Goal: Task Accomplishment & Management: Use online tool/utility

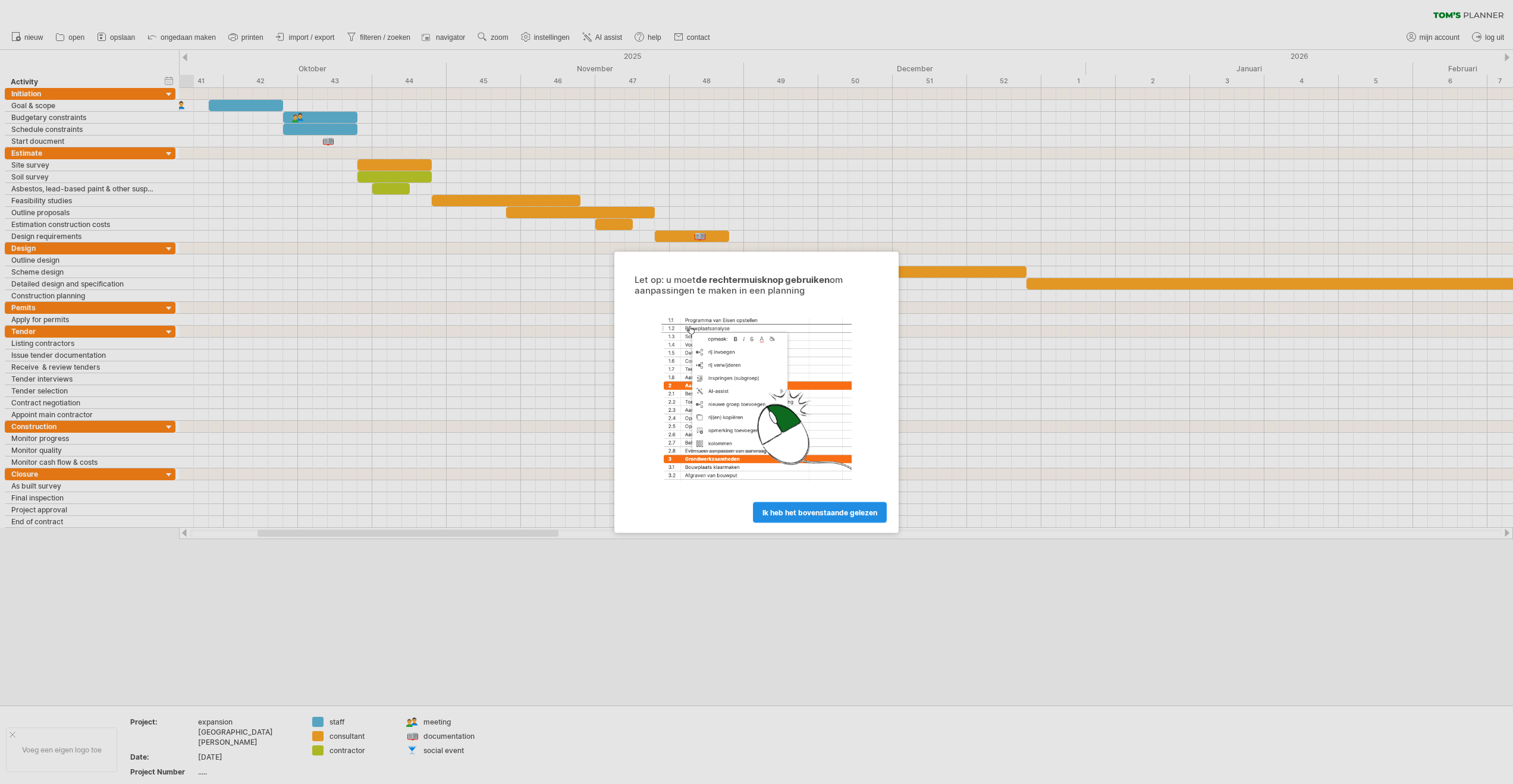
click at [773, 514] on span "ik heb het bovenstaande gelezen" at bounding box center [820, 513] width 115 height 9
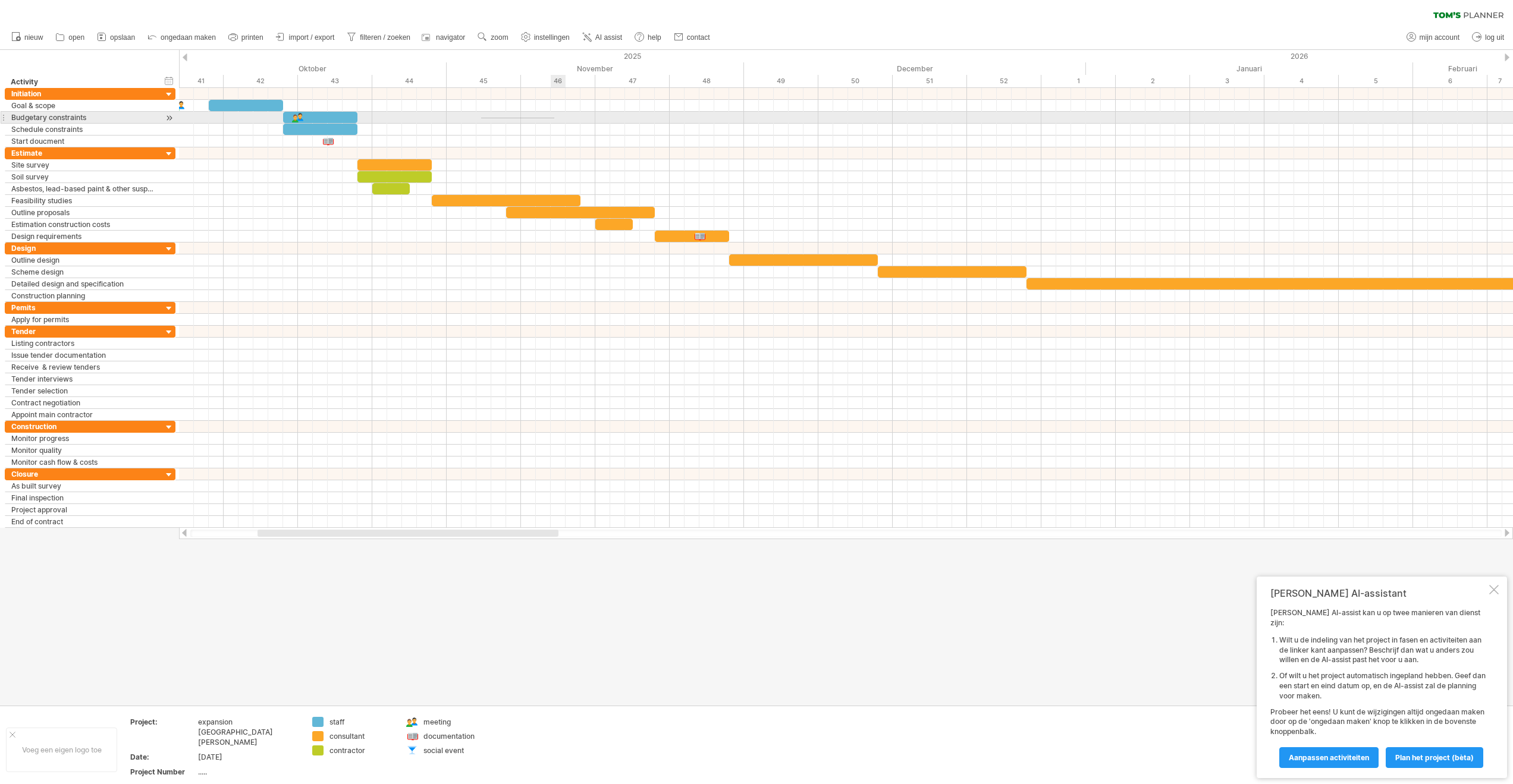
drag, startPoint x: 481, startPoint y: 117, endPoint x: 554, endPoint y: 118, distance: 73.0
click at [554, 118] on div at bounding box center [846, 117] width 1334 height 12
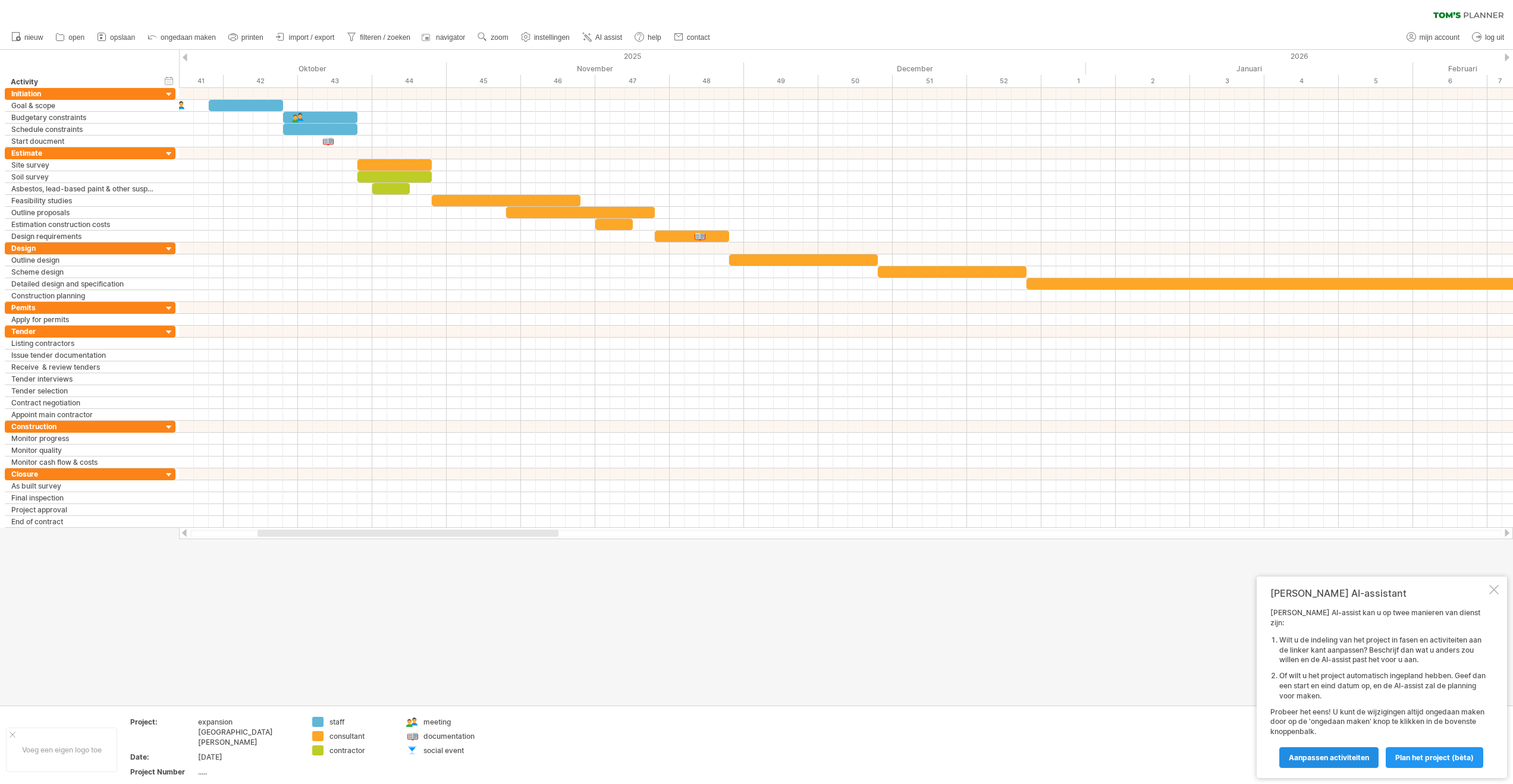
click at [1351, 759] on span "Aanpassen activiteiten" at bounding box center [1329, 758] width 80 height 9
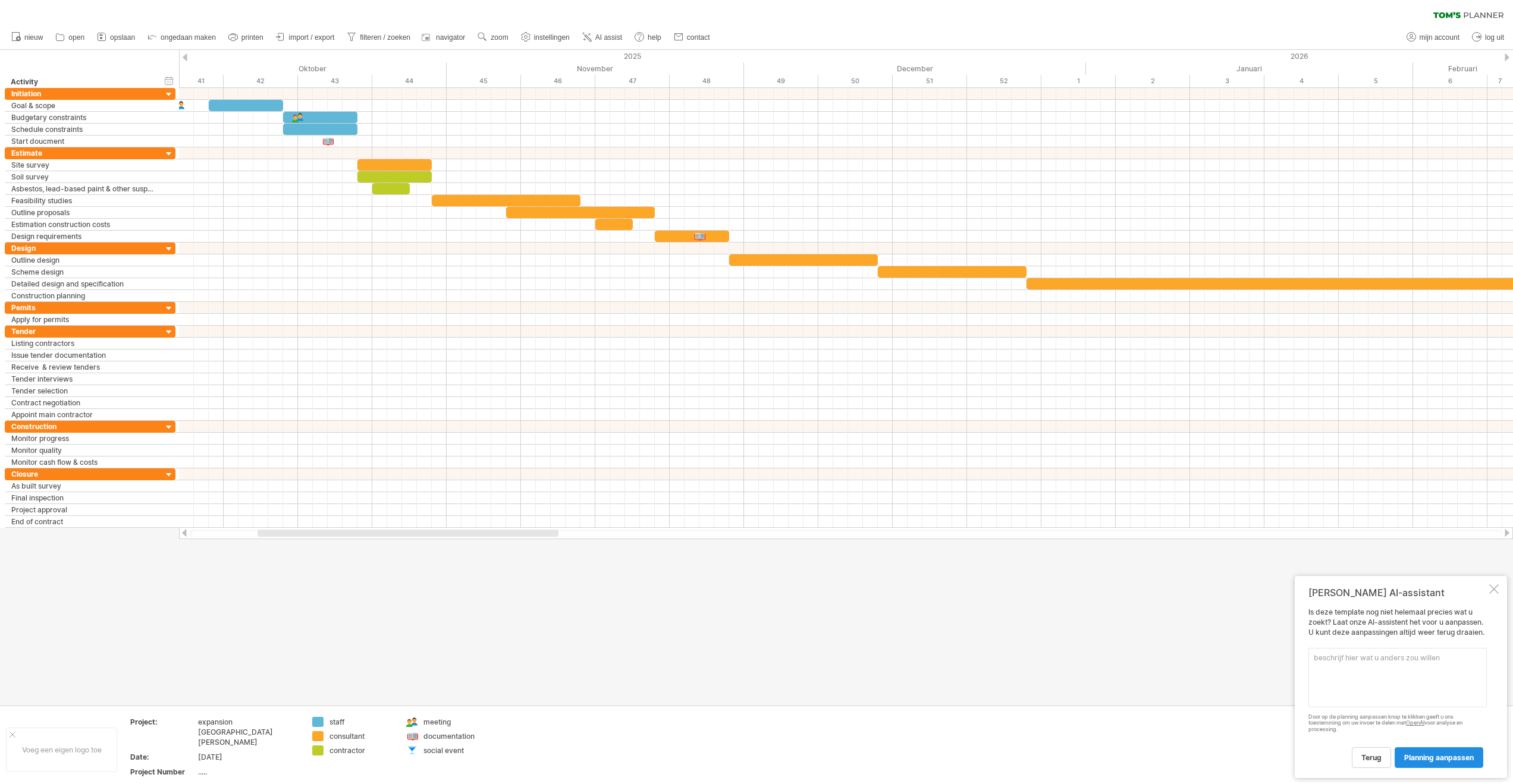
click at [1412, 755] on span "planning aanpassen" at bounding box center [1438, 758] width 69 height 9
drag, startPoint x: 311, startPoint y: 234, endPoint x: 490, endPoint y: 233, distance: 179.0
click at [439, 240] on div at bounding box center [846, 236] width 1334 height 12
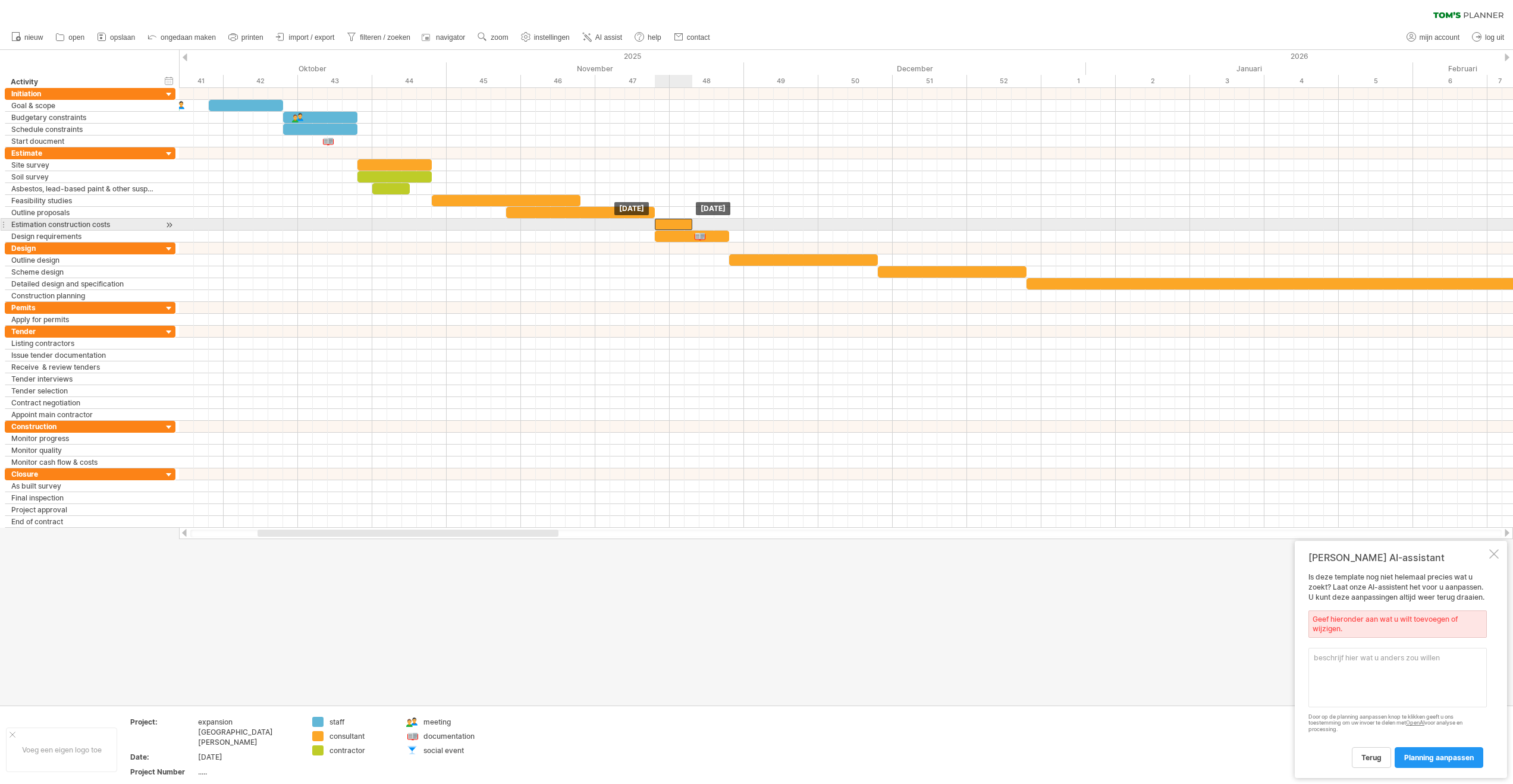
drag, startPoint x: 628, startPoint y: 225, endPoint x: 705, endPoint y: 219, distance: 77.2
click at [692, 219] on div at bounding box center [673, 224] width 37 height 11
drag, startPoint x: 693, startPoint y: 224, endPoint x: 626, endPoint y: 227, distance: 67.1
click at [626, 227] on div at bounding box center [629, 224] width 37 height 11
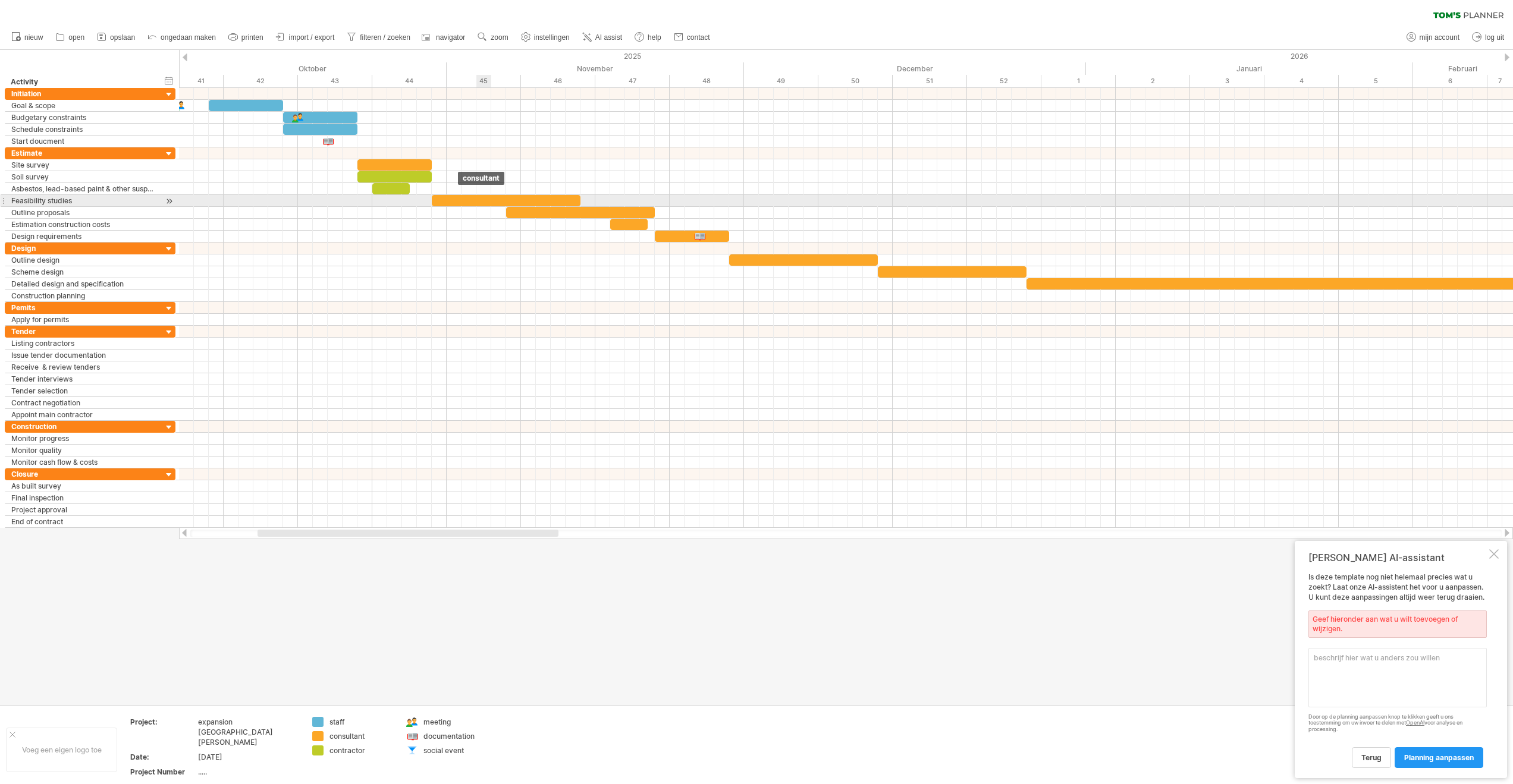
click at [476, 204] on div at bounding box center [506, 200] width 148 height 11
click at [572, 212] on div at bounding box center [580, 212] width 148 height 11
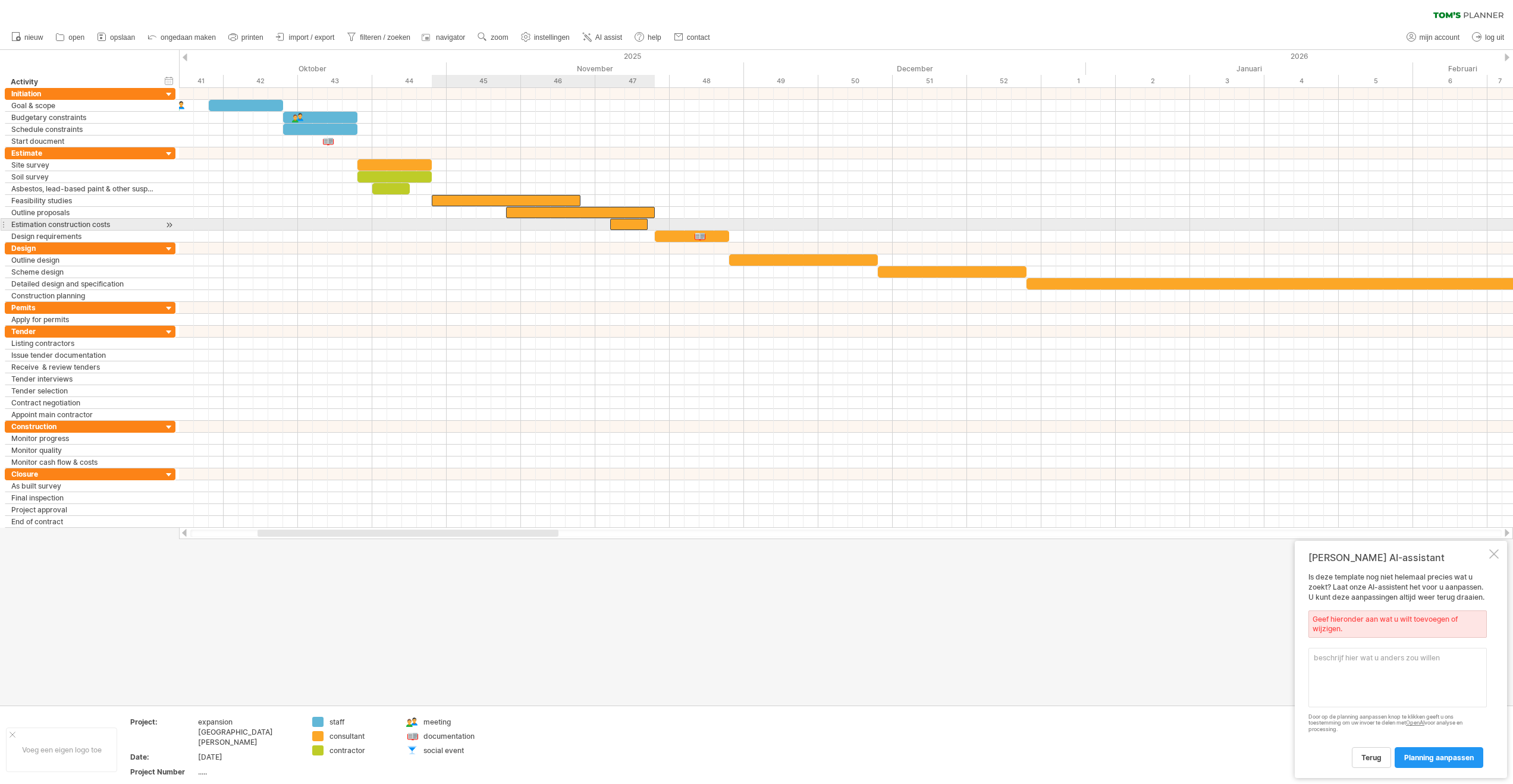
drag, startPoint x: 618, startPoint y: 222, endPoint x: 628, endPoint y: 224, distance: 10.2
click at [618, 222] on div at bounding box center [629, 224] width 37 height 11
drag, startPoint x: 668, startPoint y: 234, endPoint x: 751, endPoint y: 249, distance: 84.3
click at [668, 234] on div at bounding box center [692, 236] width 75 height 11
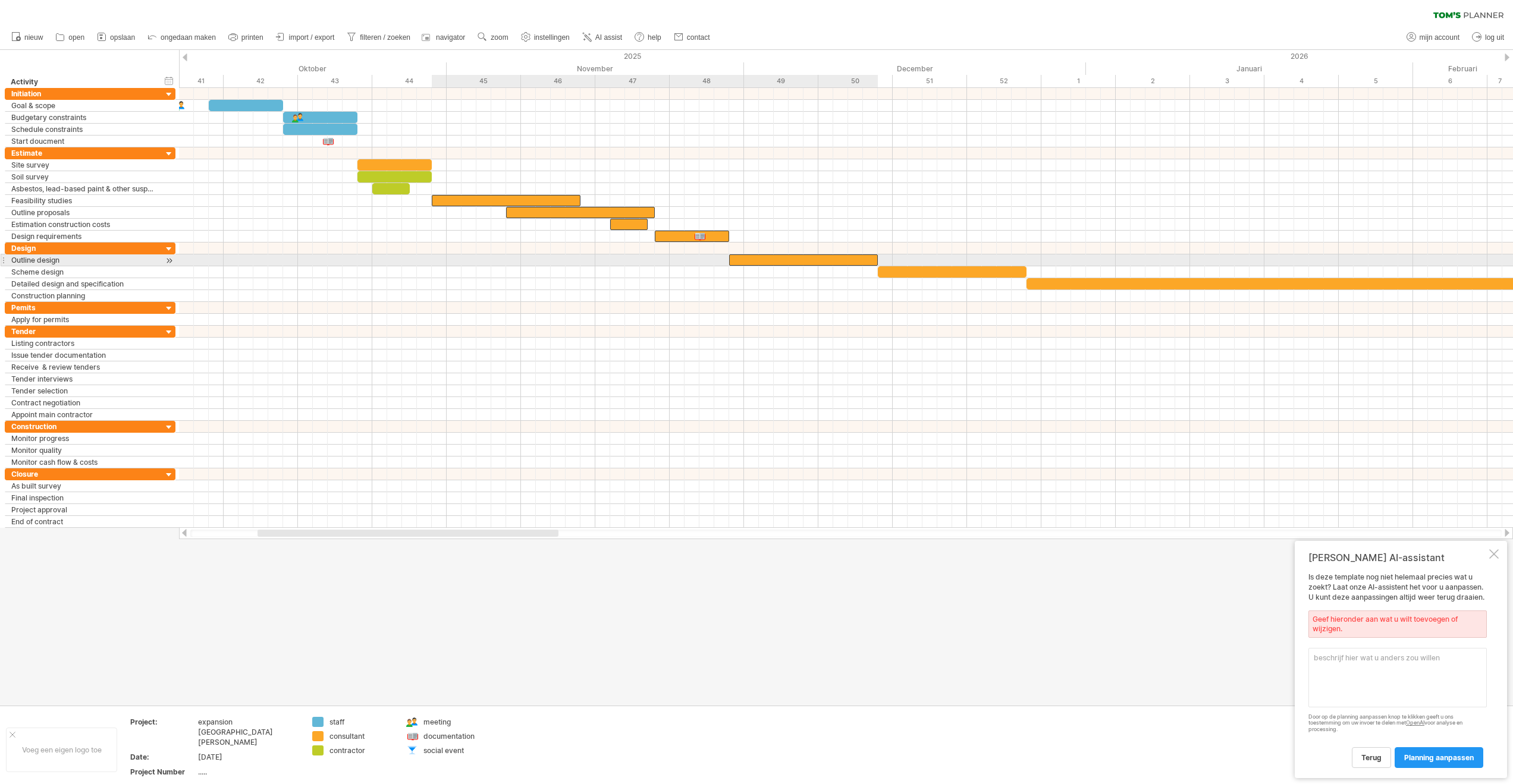
click at [783, 263] on div at bounding box center [803, 260] width 148 height 11
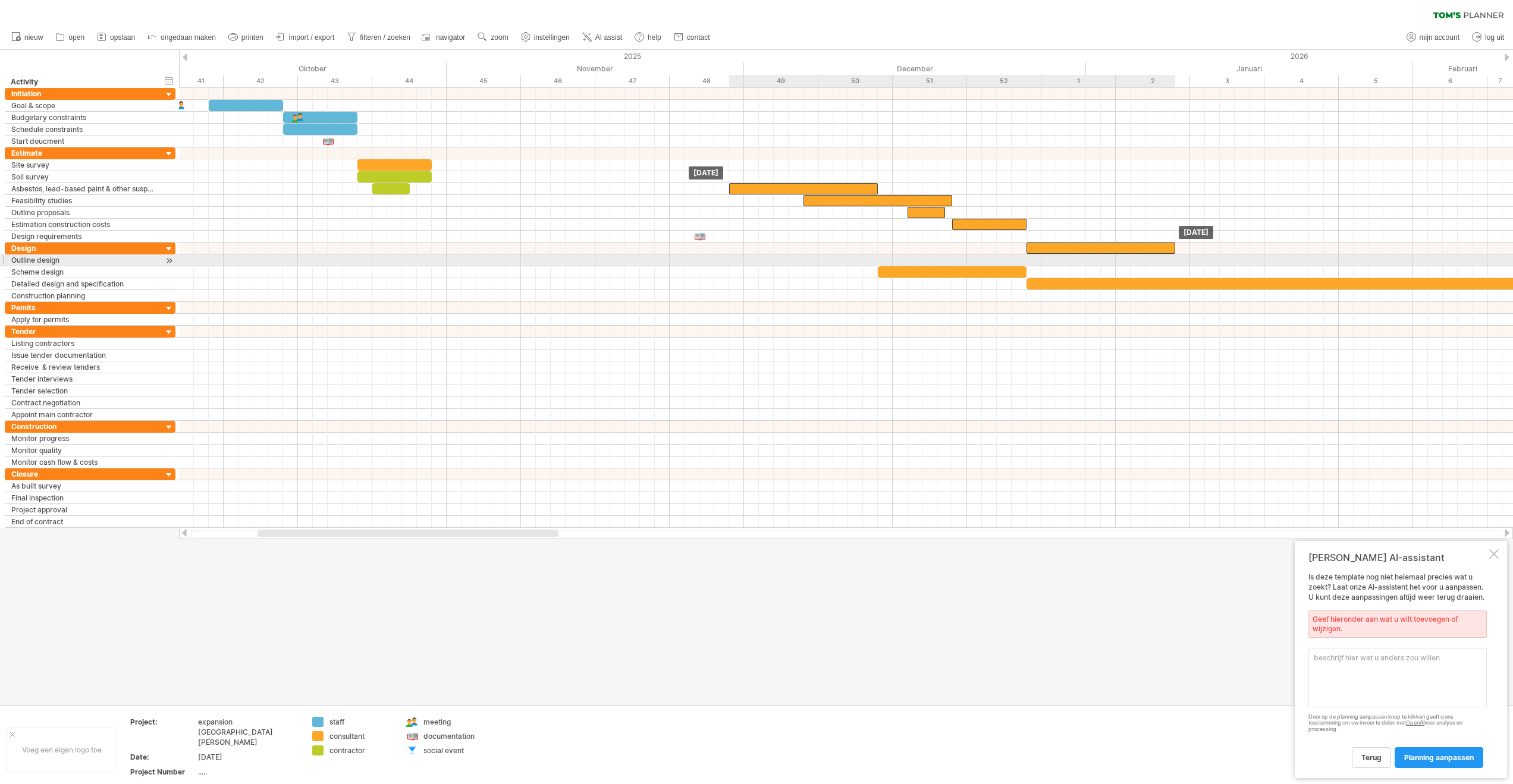
drag, startPoint x: 783, startPoint y: 262, endPoint x: 1079, endPoint y: 254, distance: 296.1
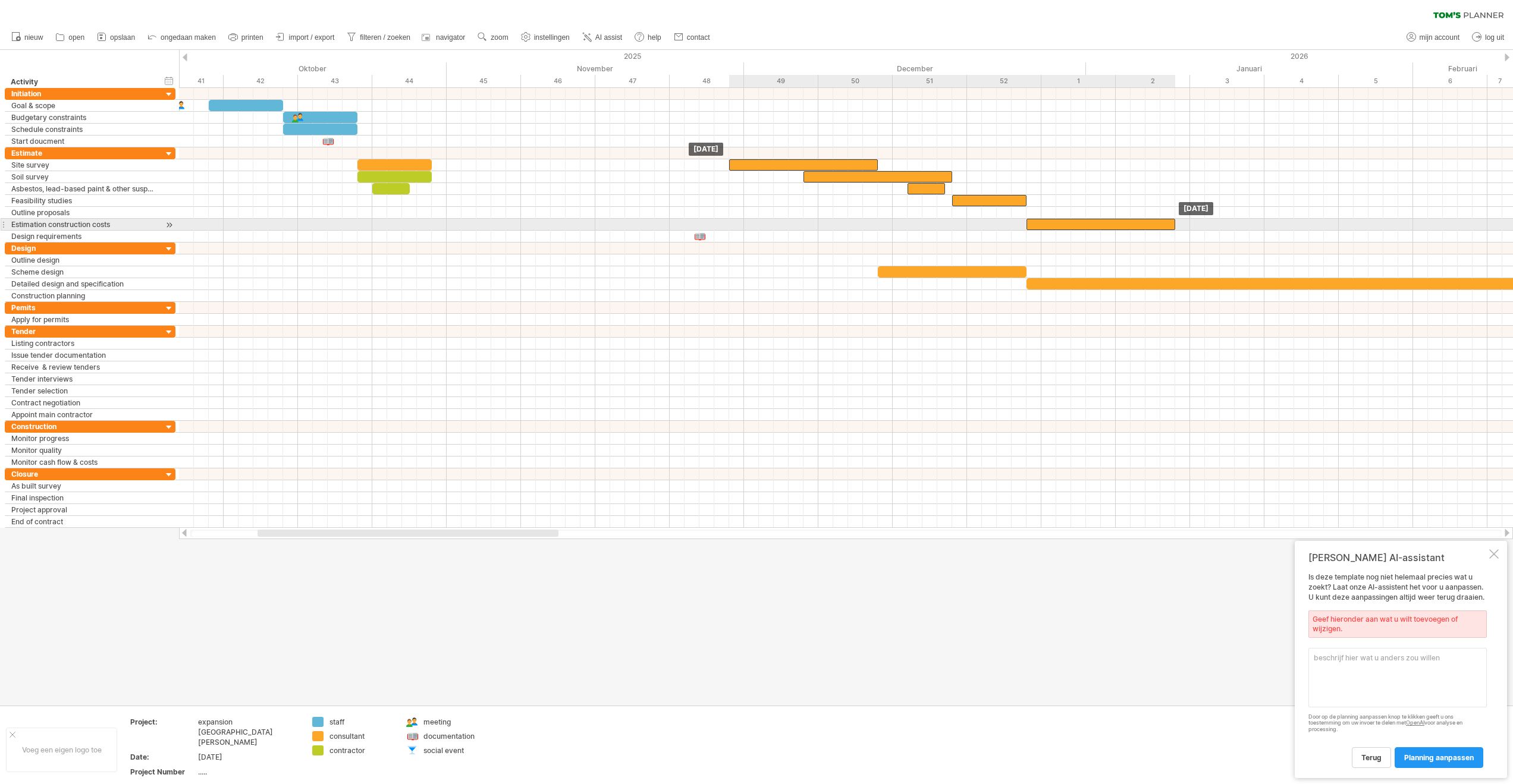
drag, startPoint x: 1085, startPoint y: 249, endPoint x: 1085, endPoint y: 217, distance: 32.0
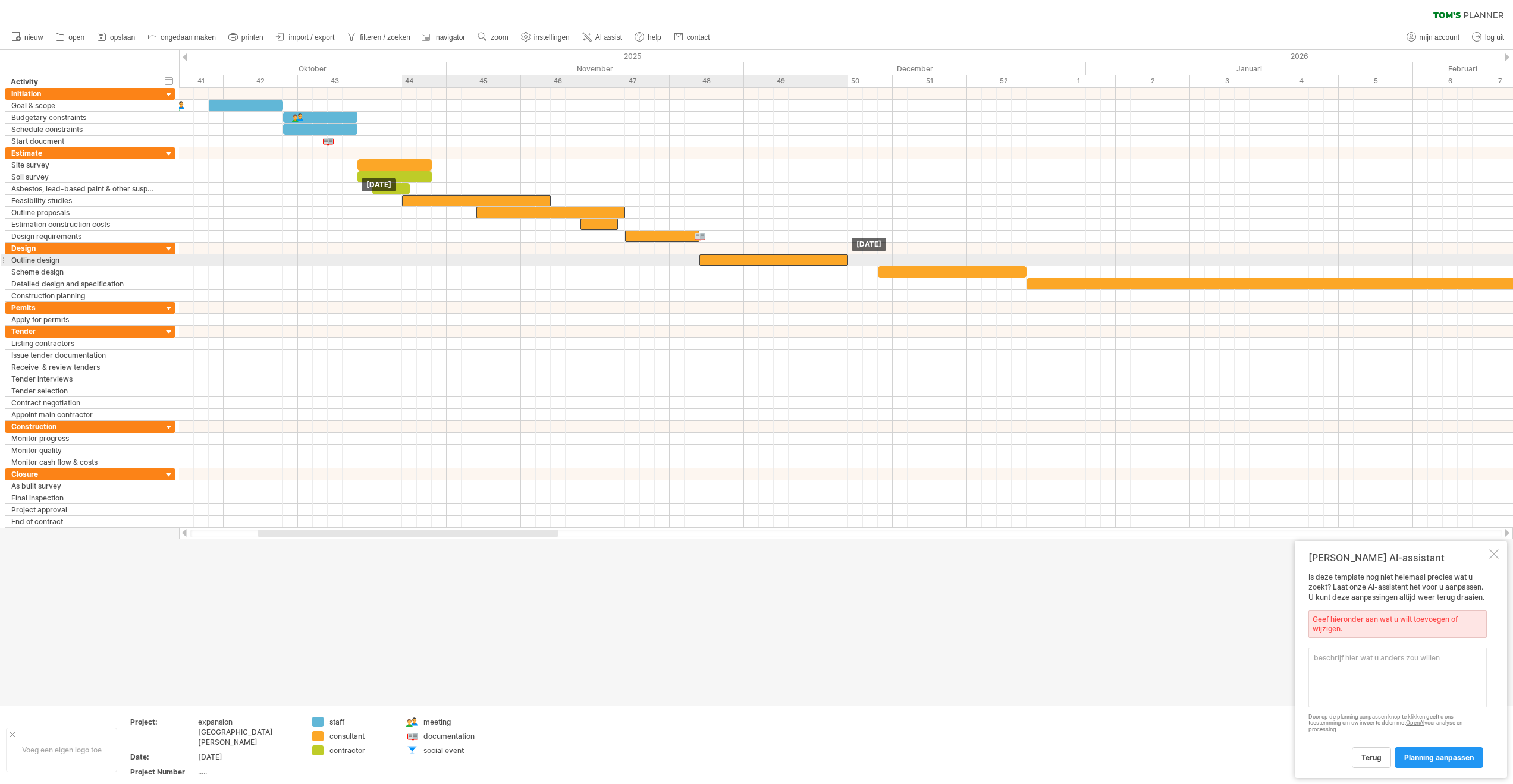
drag, startPoint x: 1085, startPoint y: 212, endPoint x: 756, endPoint y: 258, distance: 332.2
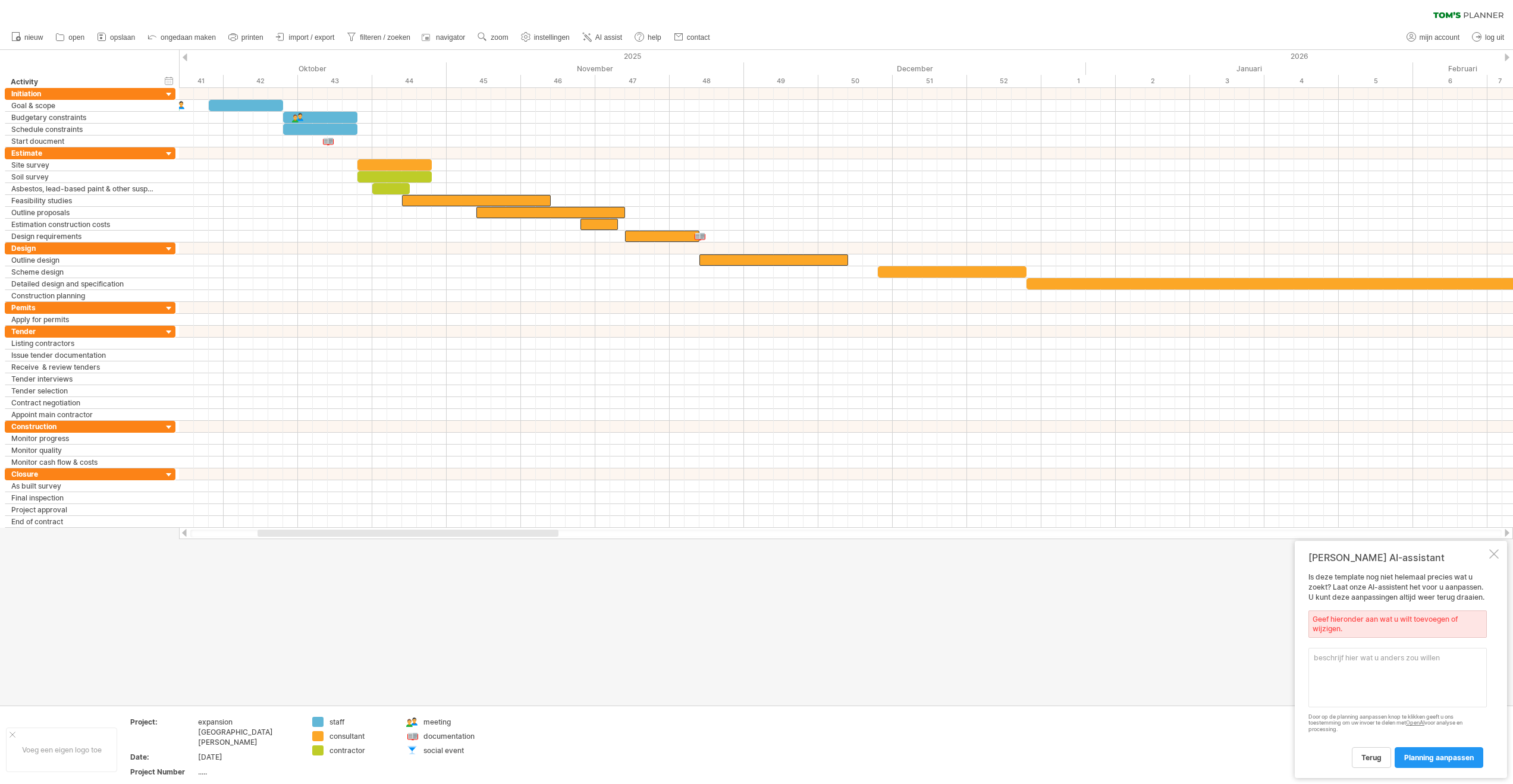
scroll to position [353, 0]
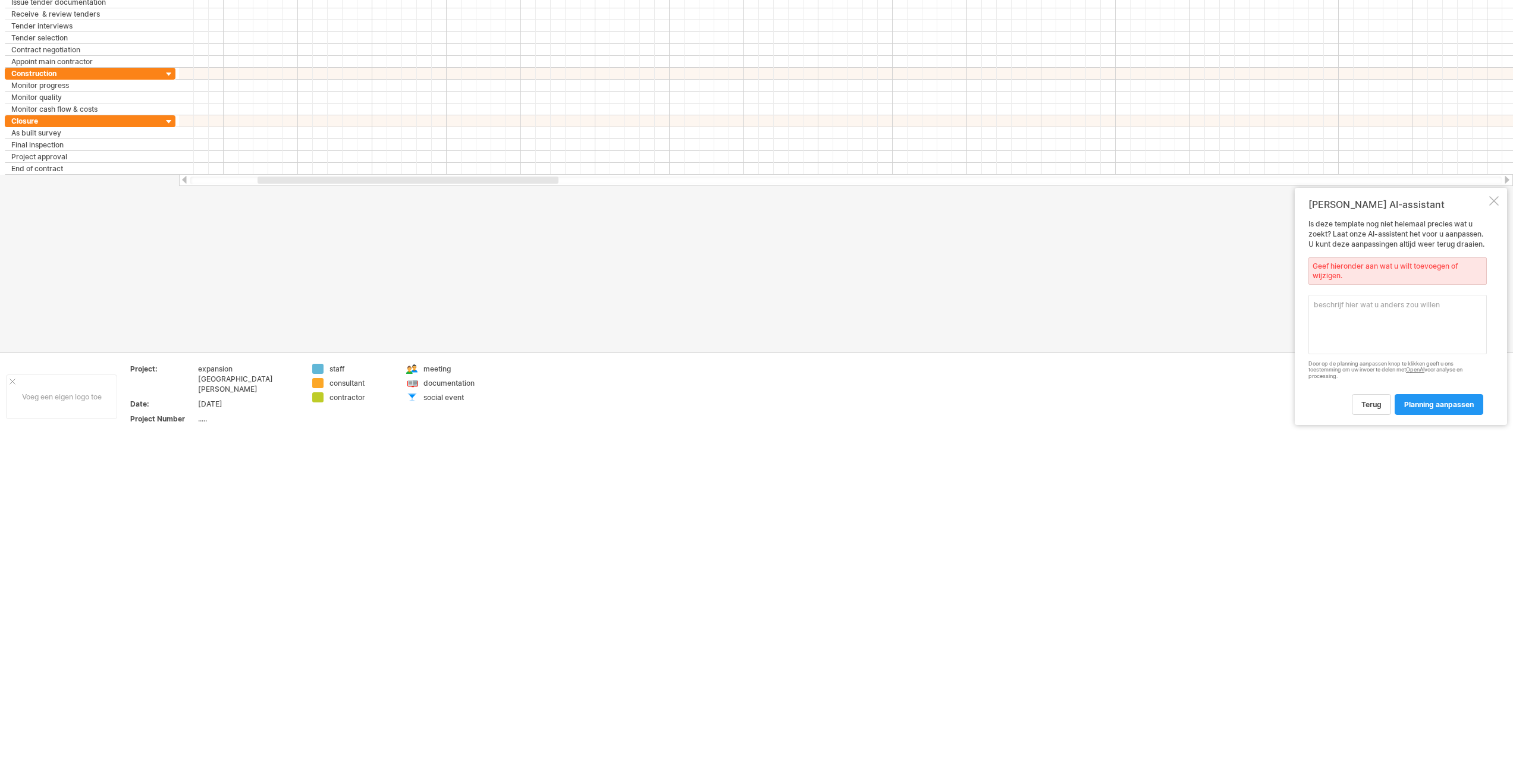
drag, startPoint x: 1429, startPoint y: 392, endPoint x: 1484, endPoint y: 264, distance: 139.3
click at [1429, 392] on div "terug planning aanpassen" at bounding box center [1397, 399] width 179 height 30
click at [1494, 202] on div at bounding box center [1494, 200] width 9 height 9
